Goal: Task Accomplishment & Management: Use online tool/utility

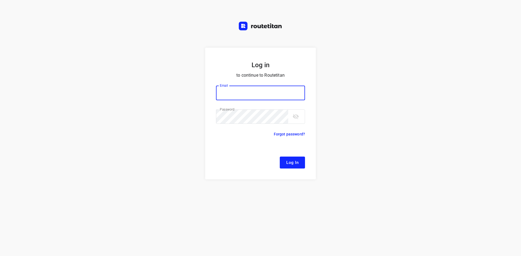
type input "[EMAIL_ADDRESS][DOMAIN_NAME]"
click at [296, 162] on span "Log In" at bounding box center [292, 162] width 12 height 7
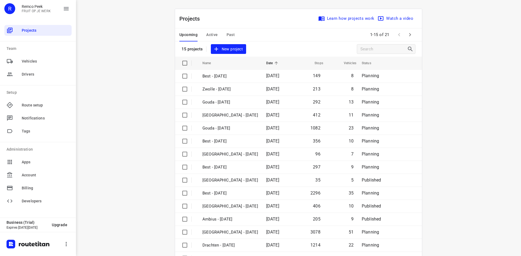
click at [133, 85] on div "i © 2025 Routetitan , © Stadia Maps , © OpenMapTiles © OpenStreetMap contributo…" at bounding box center [298, 128] width 445 height 256
click at [212, 34] on span "Active" at bounding box center [211, 34] width 11 height 7
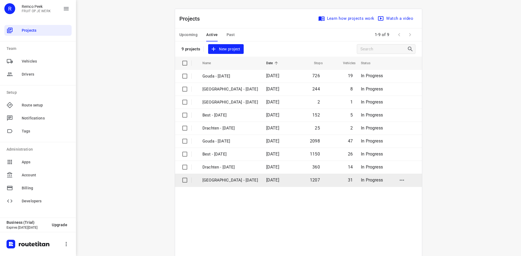
click at [224, 177] on p "[GEOGRAPHIC_DATA] - [DATE]" at bounding box center [230, 180] width 56 height 6
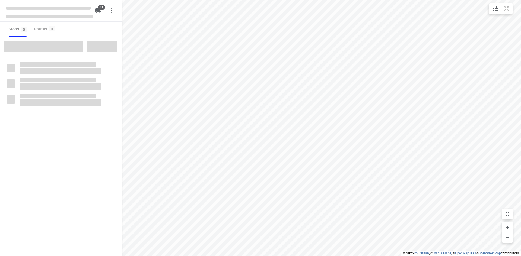
checkbox input "true"
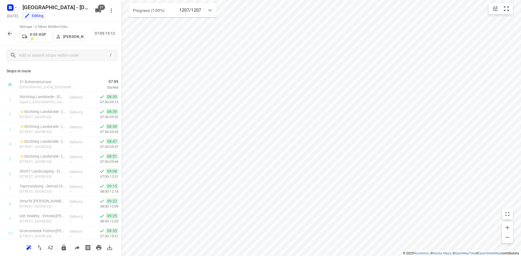
scroll to position [614, 0]
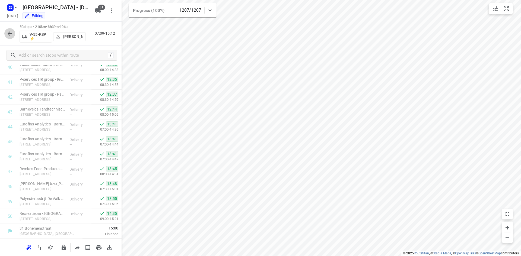
click at [9, 37] on button "button" at bounding box center [9, 33] width 11 height 11
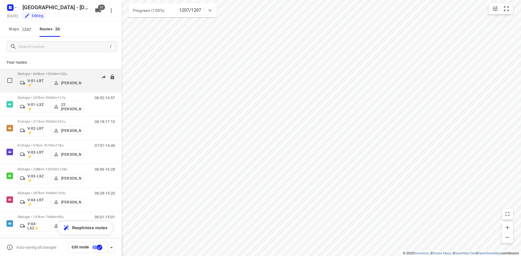
click at [67, 72] on span "102u" at bounding box center [63, 74] width 8 height 4
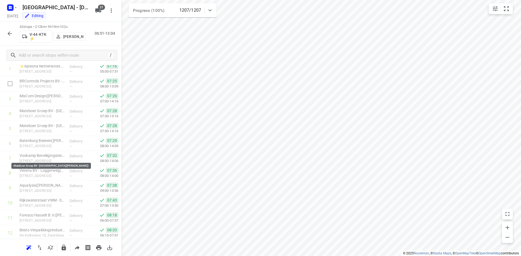
scroll to position [0, 0]
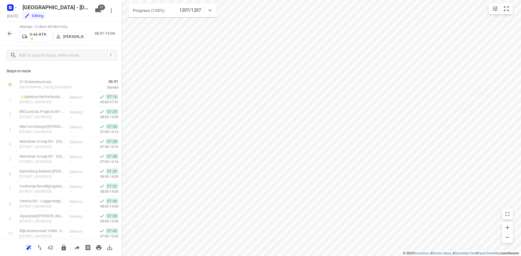
click at [9, 29] on button "button" at bounding box center [9, 33] width 11 height 11
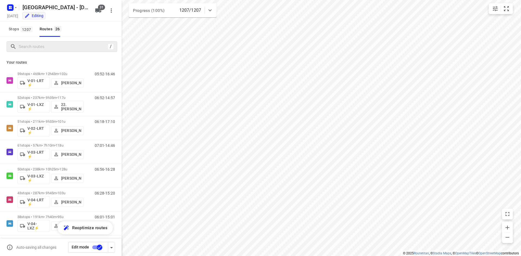
click at [53, 52] on div "/" at bounding box center [62, 46] width 111 height 11
click at [55, 45] on input "Search routes" at bounding box center [63, 47] width 88 height 8
type input "f"
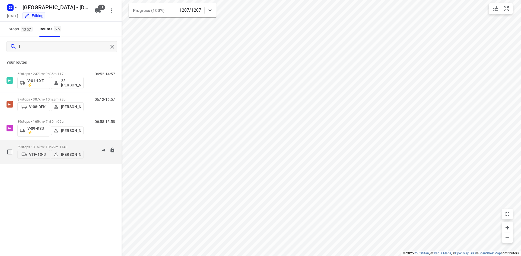
click at [84, 145] on div "59 stops • 316km • 10h22m • 114u VTF-13-B [PERSON_NAME] 06:37-18:33" at bounding box center [69, 151] width 104 height 19
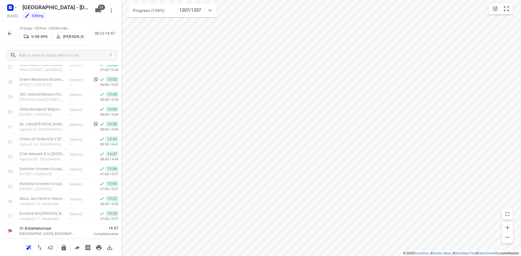
scroll to position [420, 0]
click at [10, 11] on icon "button" at bounding box center [10, 7] width 9 height 9
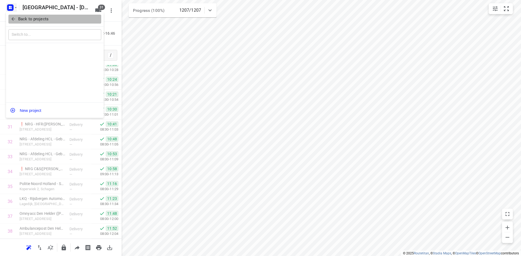
click at [20, 15] on button "Back to projects" at bounding box center [54, 19] width 93 height 9
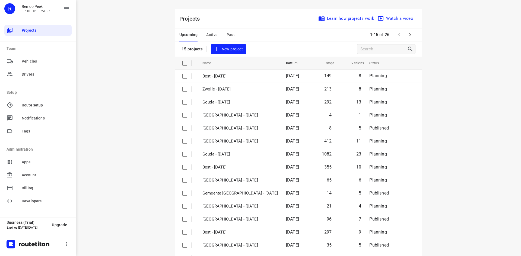
click at [229, 36] on span "Past" at bounding box center [231, 34] width 8 height 7
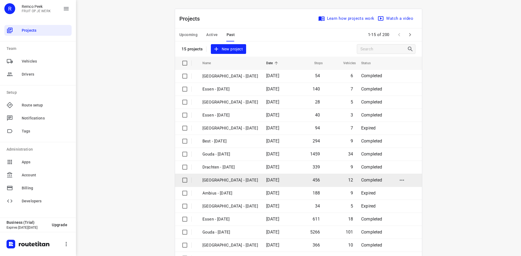
click at [242, 178] on p "[GEOGRAPHIC_DATA] - [DATE]" at bounding box center [230, 180] width 56 height 6
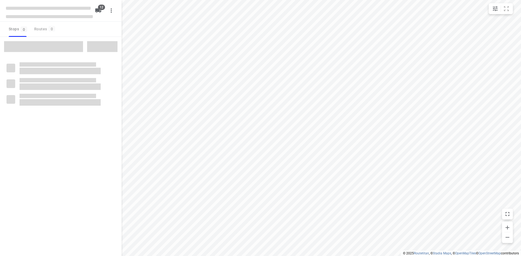
checkbox input "true"
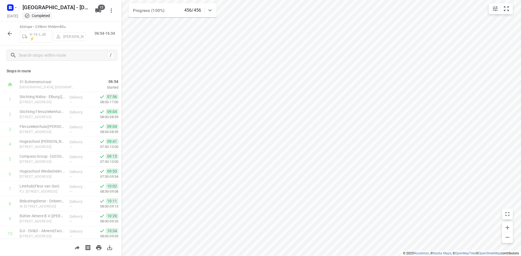
click at [8, 37] on button "button" at bounding box center [9, 33] width 11 height 11
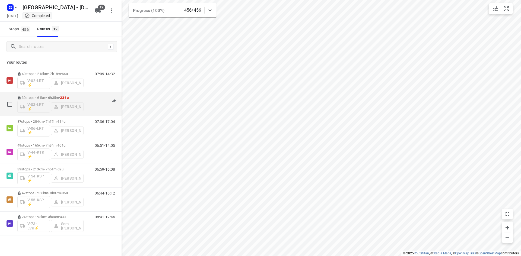
click at [74, 98] on p "30 stops • 61km • 6h35m • 234u" at bounding box center [50, 98] width 66 height 4
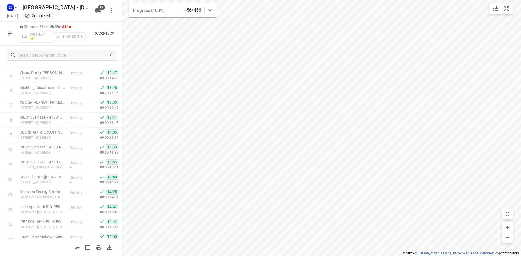
scroll to position [316, 0]
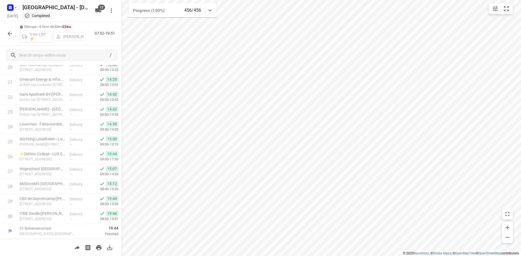
click at [11, 32] on icon "button" at bounding box center [10, 33] width 7 height 7
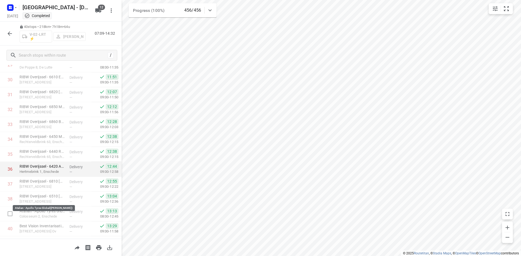
scroll to position [465, 0]
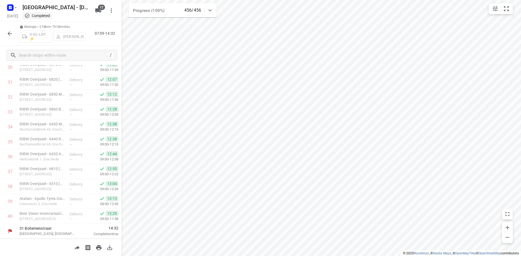
click at [7, 31] on icon "button" at bounding box center [10, 33] width 7 height 7
click at [9, 8] on rect "button" at bounding box center [10, 7] width 7 height 7
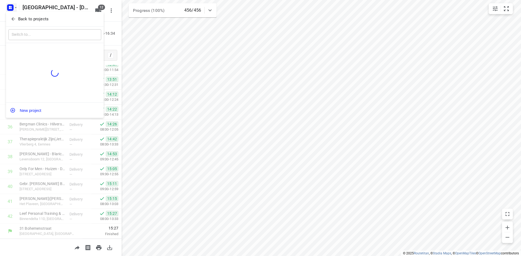
click at [37, 18] on p "Back to projects" at bounding box center [33, 19] width 30 height 6
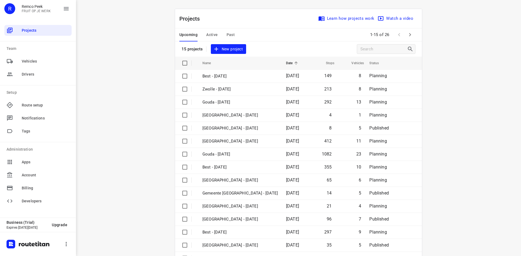
click at [213, 30] on button "Active" at bounding box center [211, 34] width 11 height 13
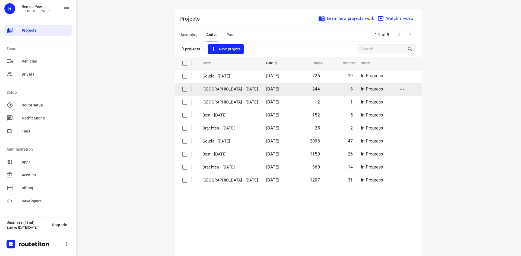
click at [227, 93] on td "[GEOGRAPHIC_DATA] - [DATE]" at bounding box center [229, 89] width 65 height 13
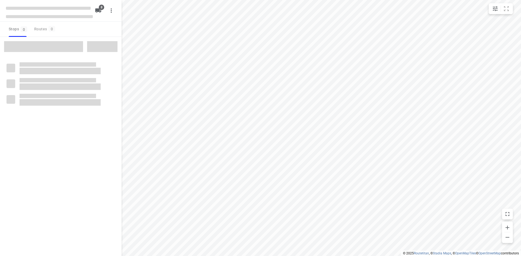
checkbox input "true"
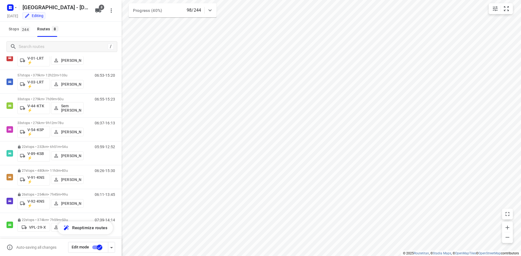
scroll to position [26, 0]
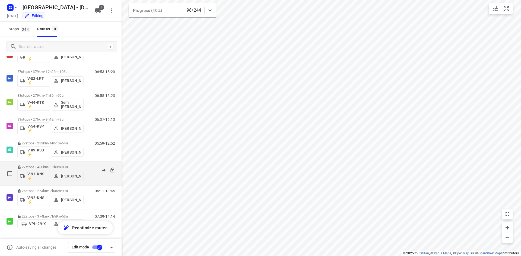
click at [76, 165] on p "27 stops • 480km • 11h3m • 83u" at bounding box center [50, 167] width 66 height 4
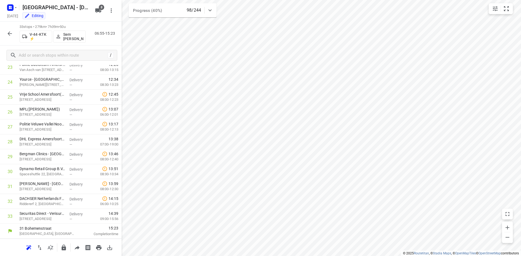
scroll to position [196, 0]
click at [12, 33] on icon "button" at bounding box center [10, 33] width 7 height 7
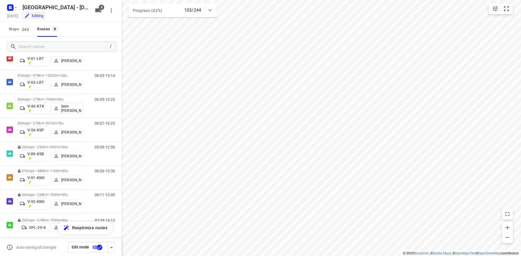
scroll to position [26, 0]
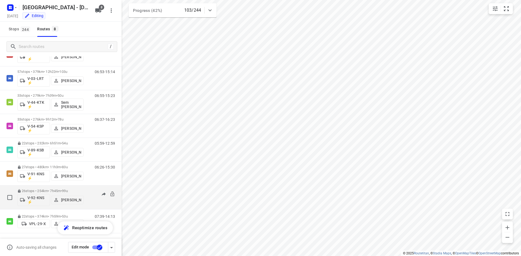
click at [88, 190] on div "06:11-13:45" at bounding box center [101, 199] width 27 height 20
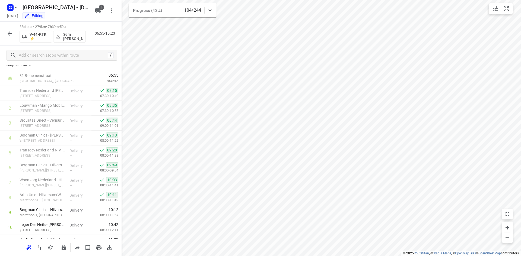
scroll to position [0, 0]
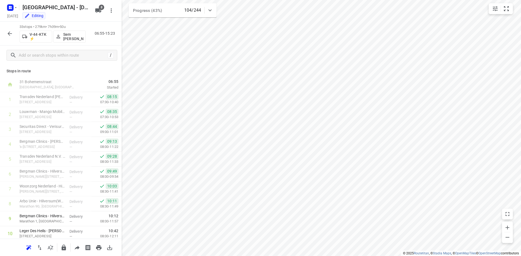
click at [9, 37] on button "button" at bounding box center [9, 33] width 11 height 11
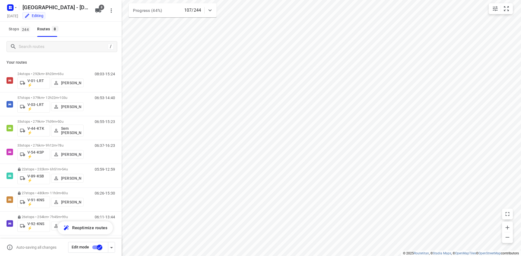
click at [73, 58] on div "Your routes 24 stops • 292km • 8h23m • 65u V-01-LRT ⚡ [PERSON_NAME] 08:03-15:24…" at bounding box center [61, 163] width 122 height 215
